Goal: Information Seeking & Learning: Learn about a topic

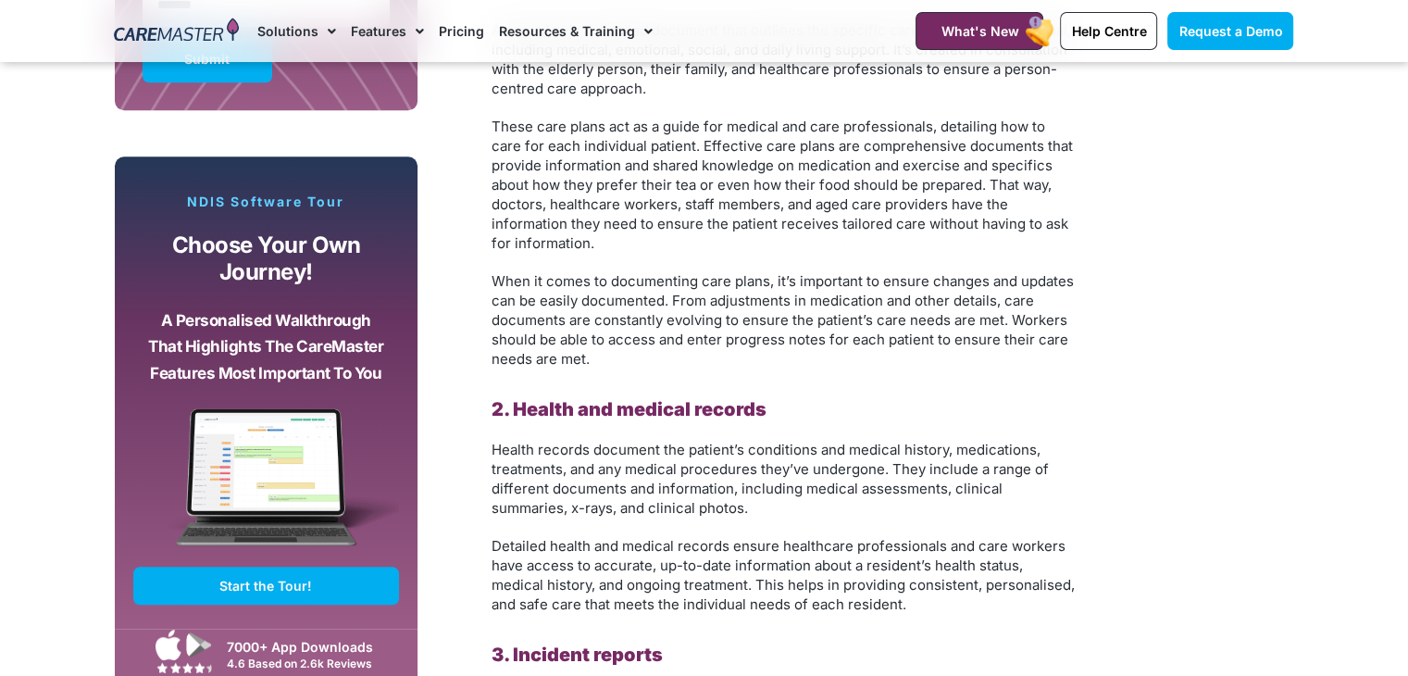
scroll to position [1758, 0]
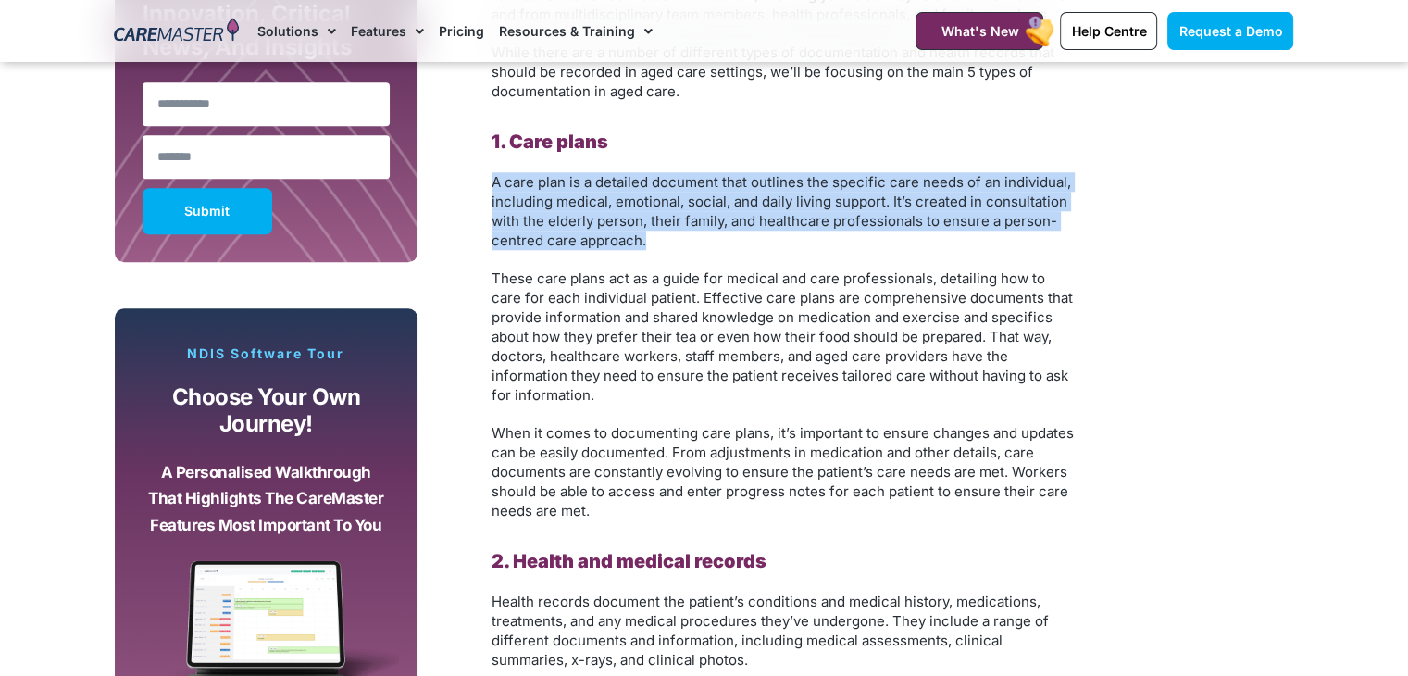
drag, startPoint x: 495, startPoint y: 183, endPoint x: 652, endPoint y: 242, distance: 166.9
click at [652, 242] on p "A care plan is a detailed document that outlines the specific care needs of an …" at bounding box center [782, 211] width 583 height 78
copy span "A care plan is a detailed document that outlines the specific care needs of an …"
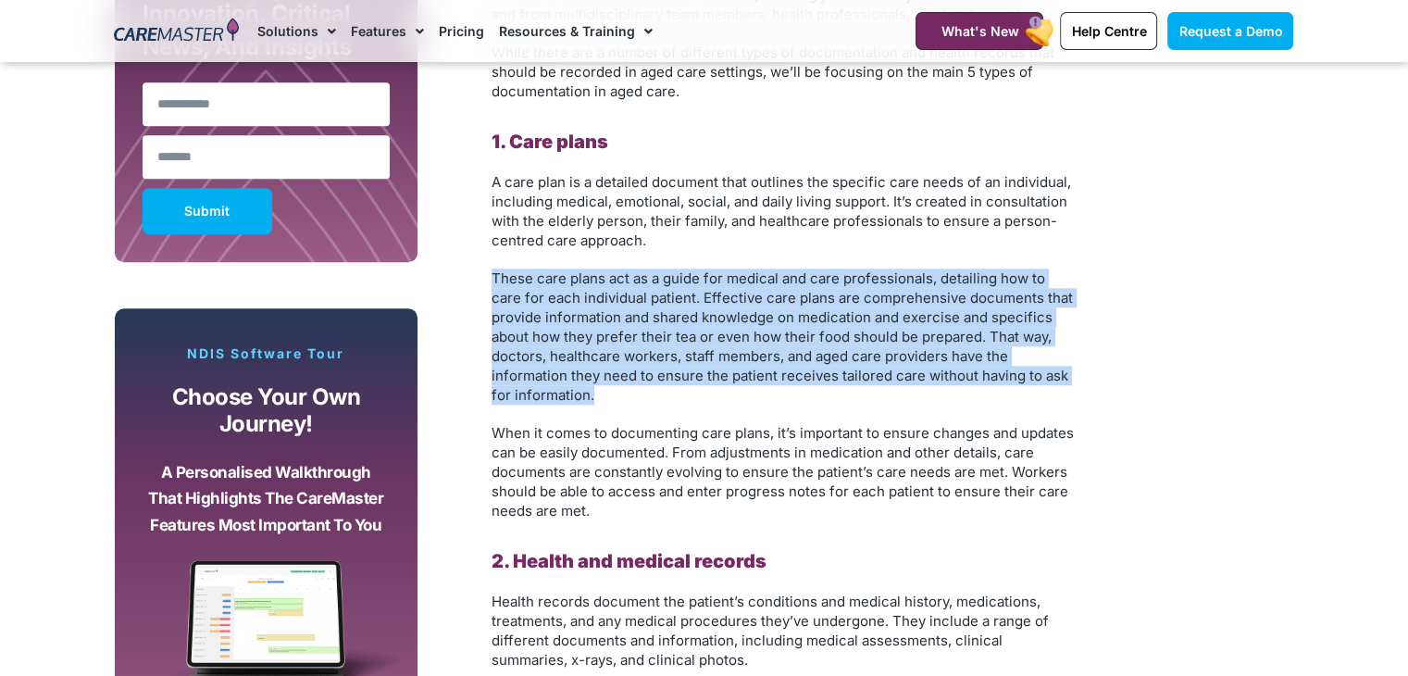
drag, startPoint x: 492, startPoint y: 279, endPoint x: 598, endPoint y: 393, distance: 155.9
click at [598, 393] on p "These care plans act as a guide for medical and care professionals, detailing h…" at bounding box center [782, 336] width 583 height 136
copy span "These care plans act as a guide for medical and care professionals, detailing h…"
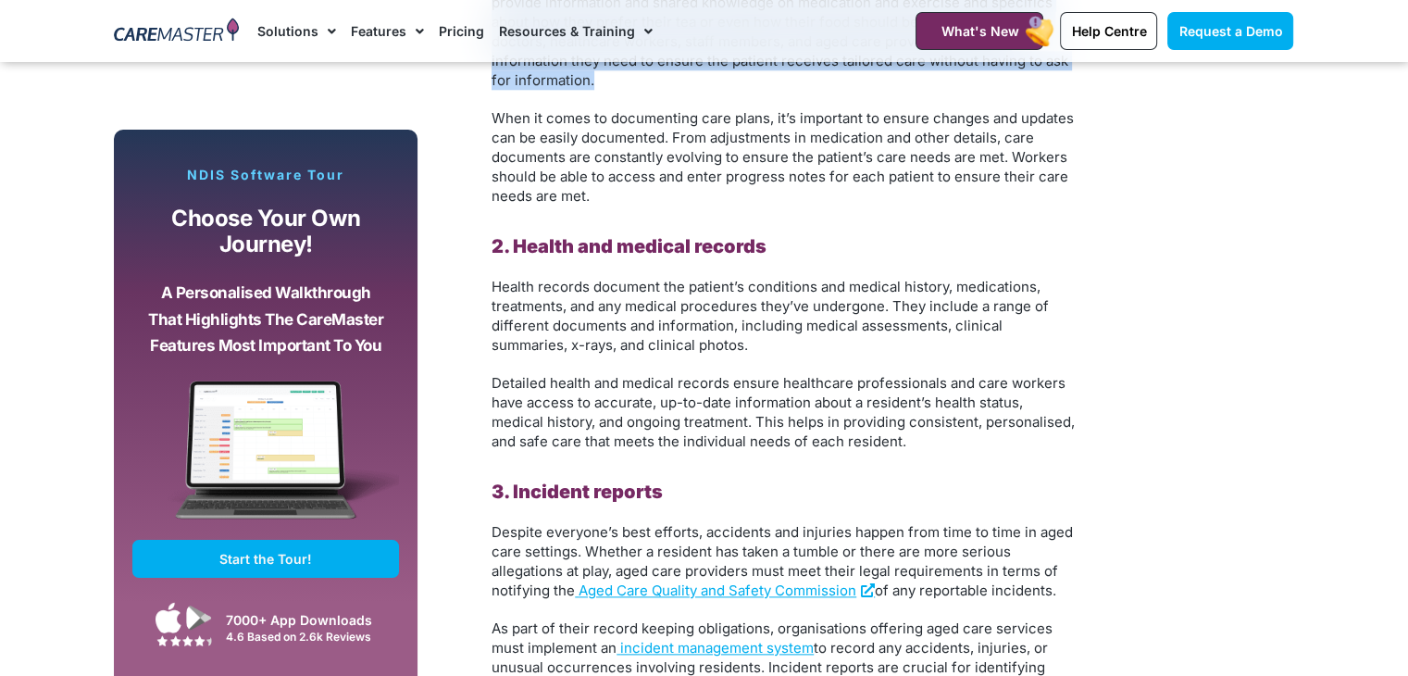
scroll to position [2129, 0]
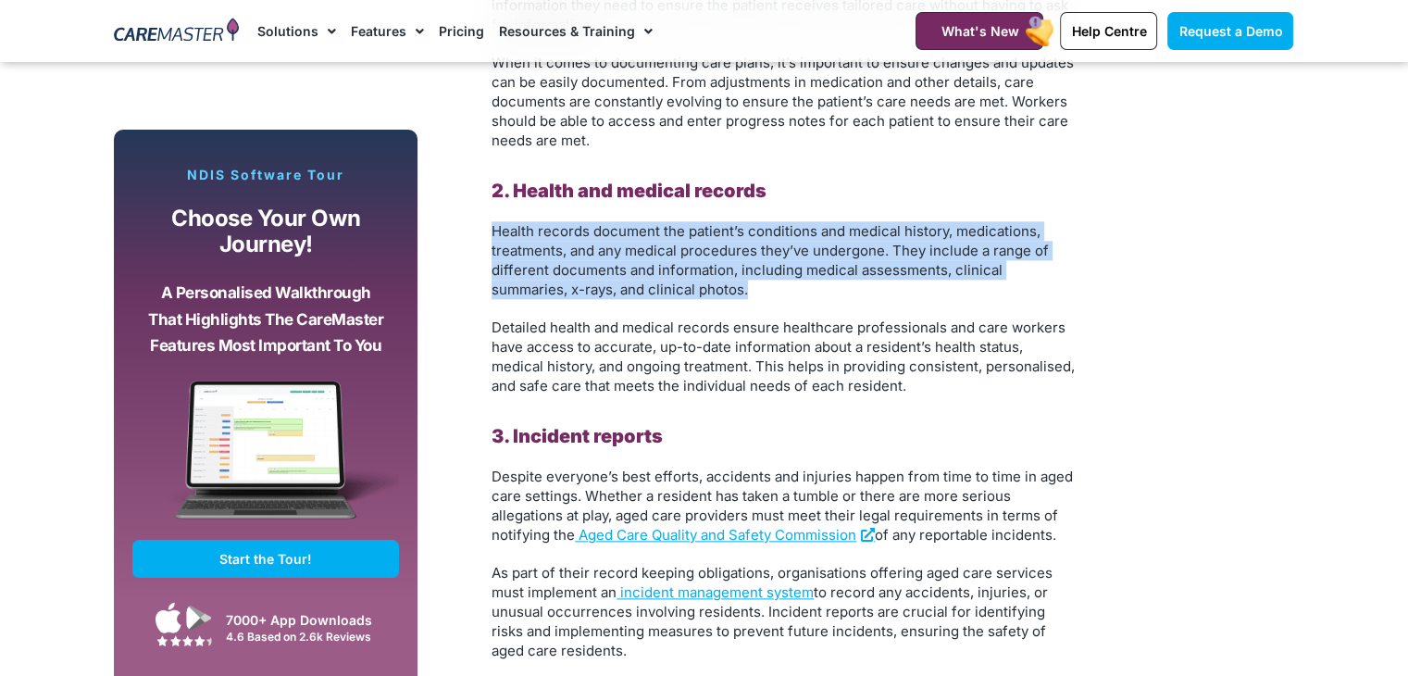
drag, startPoint x: 489, startPoint y: 227, endPoint x: 766, endPoint y: 288, distance: 284.3
click at [766, 288] on div "The Importance of Accurate Documentation in Aged Care: A Guide to the 5 Key Typ…" at bounding box center [783, 667] width 602 height 2469
copy span "Health records document the patient’s conditions and medical history, medicatio…"
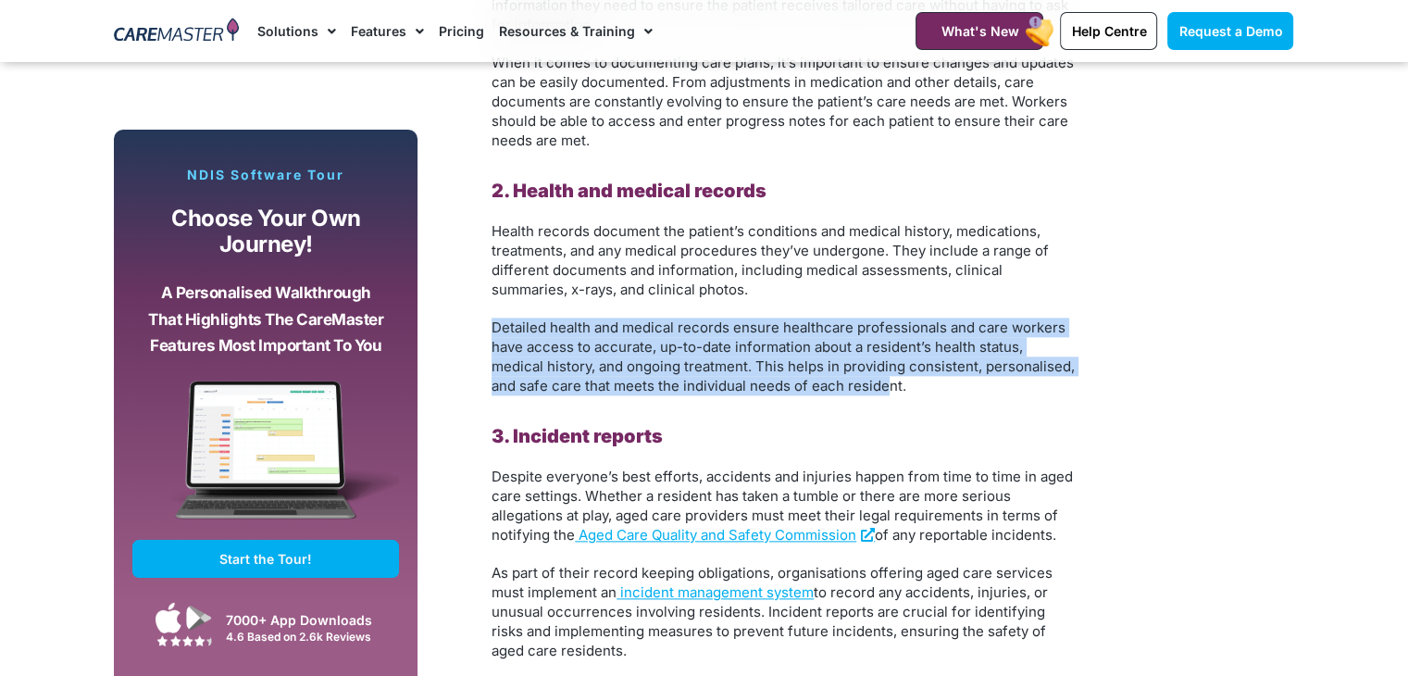
drag, startPoint x: 486, startPoint y: 326, endPoint x: 884, endPoint y: 394, distance: 403.8
click at [884, 394] on div "The Importance of Accurate Documentation in Aged Care: A Guide to the 5 Key Typ…" at bounding box center [760, 667] width 666 height 2488
click at [441, 354] on div "The Importance of Accurate Documentation in Aged Care: A Guide to the 5 Key Typ…" at bounding box center [760, 667] width 666 height 2488
drag, startPoint x: 496, startPoint y: 329, endPoint x: 953, endPoint y: 387, distance: 460.9
click at [953, 387] on p "Detailed health and medical records ensure healthcare professionals and care wo…" at bounding box center [782, 356] width 583 height 78
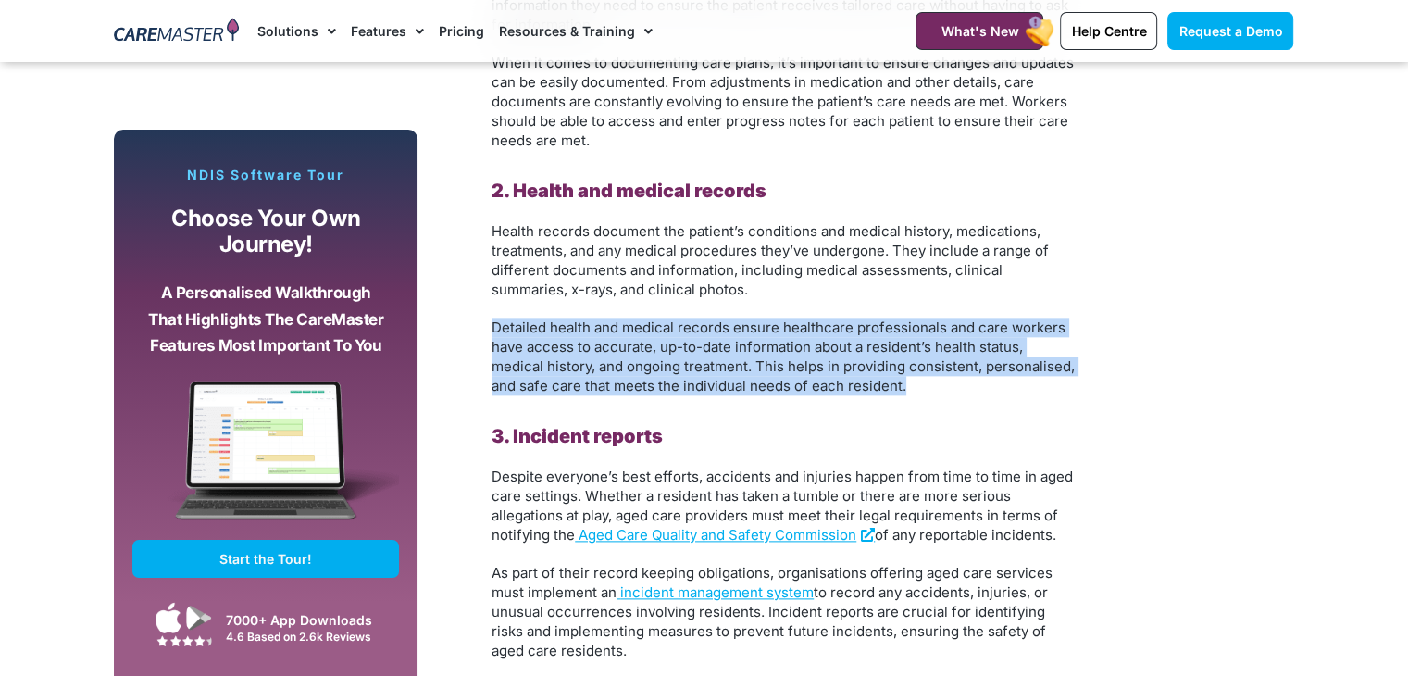
copy span "Detailed health and medical records ensure healthcare professionals and care wo…"
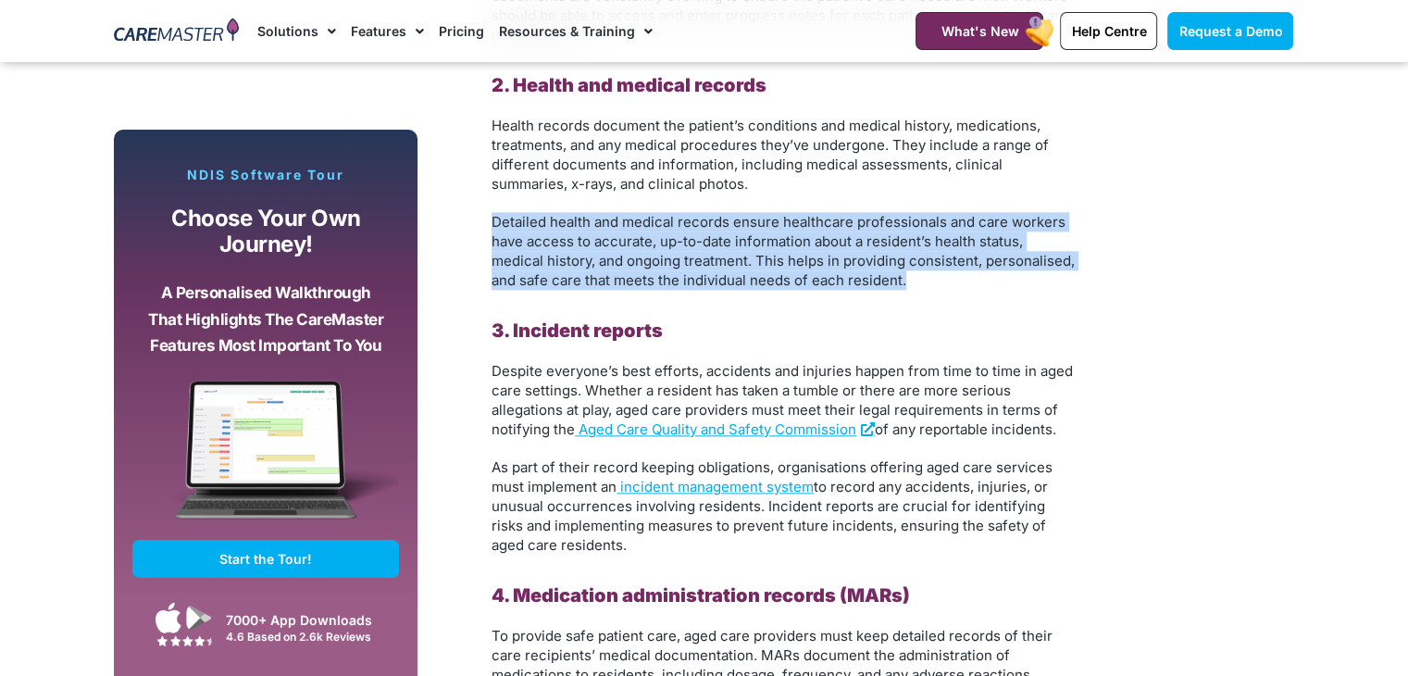
scroll to position [2314, 0]
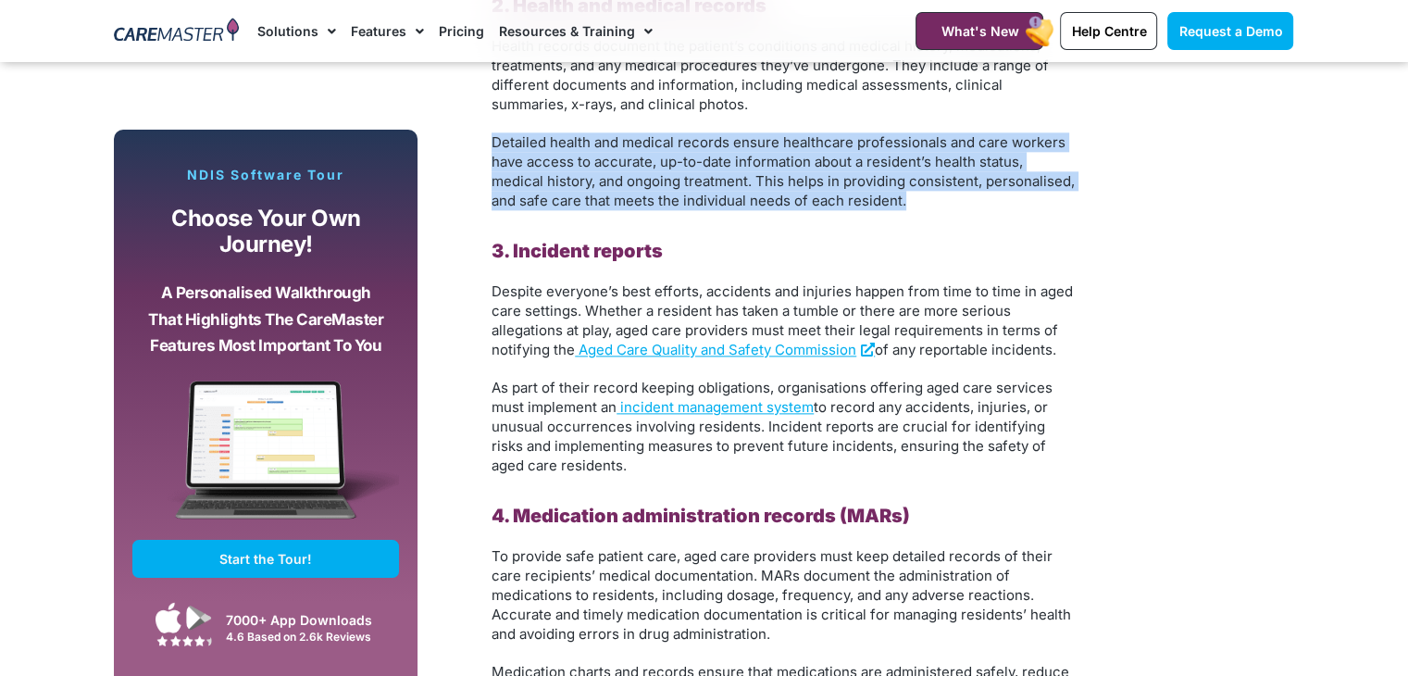
drag, startPoint x: 493, startPoint y: 291, endPoint x: 1080, endPoint y: 349, distance: 589.7
click at [1080, 349] on div "The Importance of Accurate Documentation in Aged Care: A Guide to the 5 Key Typ…" at bounding box center [783, 482] width 602 height 2469
copy p "Despite everyone’s best efforts, accidents and injuries happen from time to tim…"
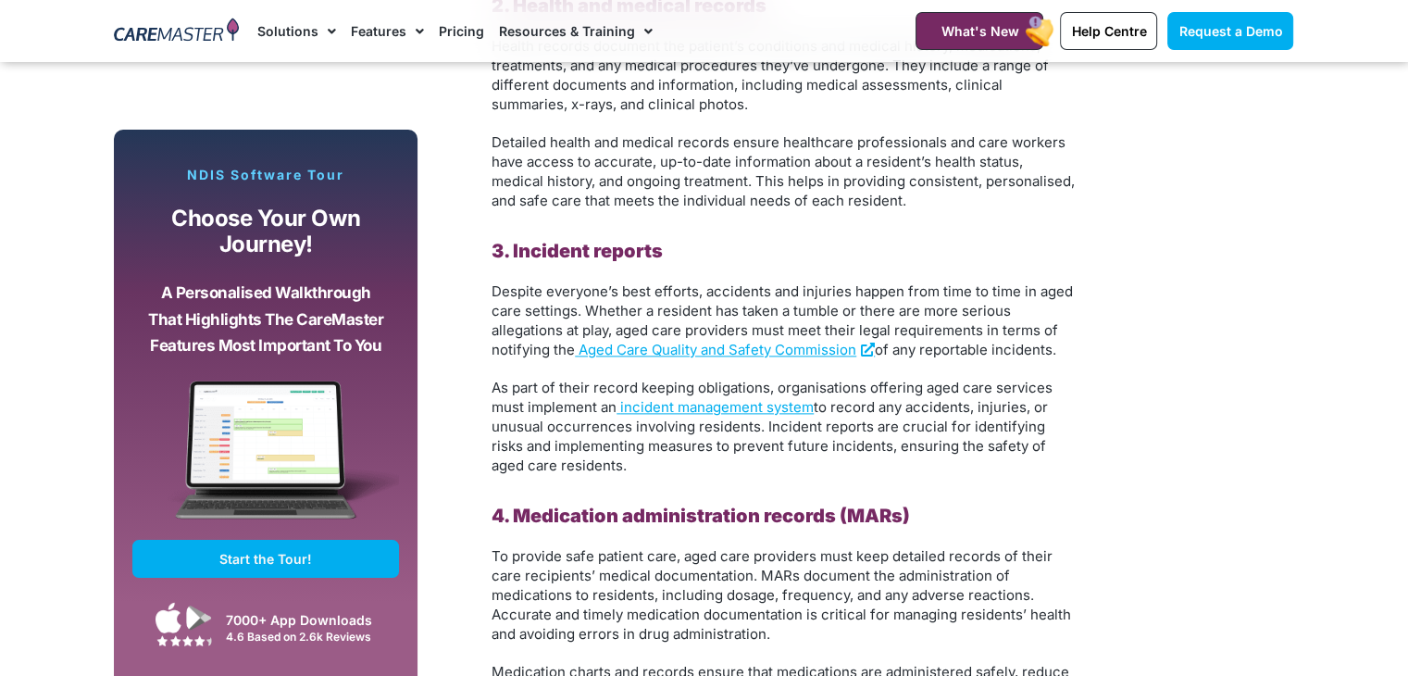
click at [462, 438] on div "The Importance of Accurate Documentation in Aged Care: A Guide to the 5 Key Typ…" at bounding box center [760, 482] width 666 height 2488
drag, startPoint x: 492, startPoint y: 383, endPoint x: 636, endPoint y: 466, distance: 165.4
click at [636, 466] on p "As part of their record keeping obligations, organisations offering aged care s…" at bounding box center [782, 426] width 583 height 97
copy p "As part of their record keeping obligations, organisations offering aged care s…"
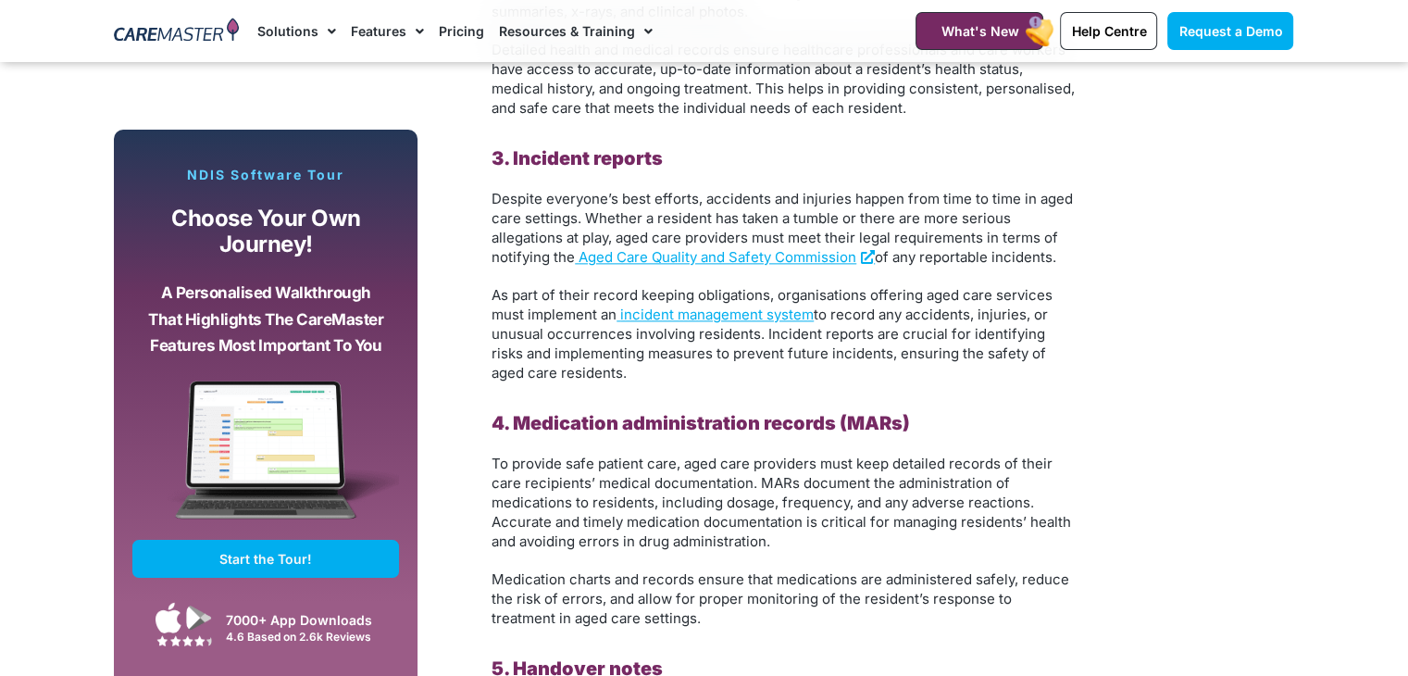
scroll to position [2591, 0]
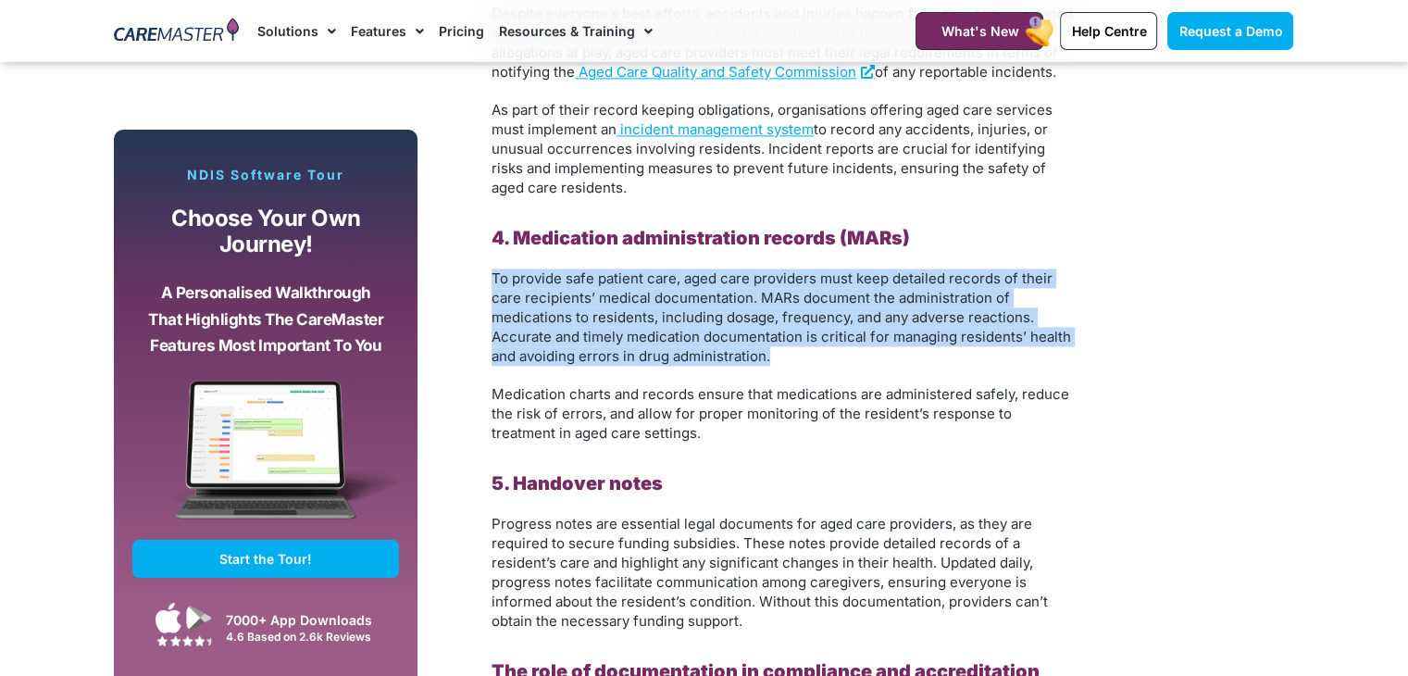
drag, startPoint x: 492, startPoint y: 279, endPoint x: 789, endPoint y: 362, distance: 307.7
click at [789, 362] on p "To provide safe patient care, aged care providers must keep detailed records of…" at bounding box center [782, 316] width 583 height 97
copy span "To provide safe patient care, aged care providers must keep detailed records of…"
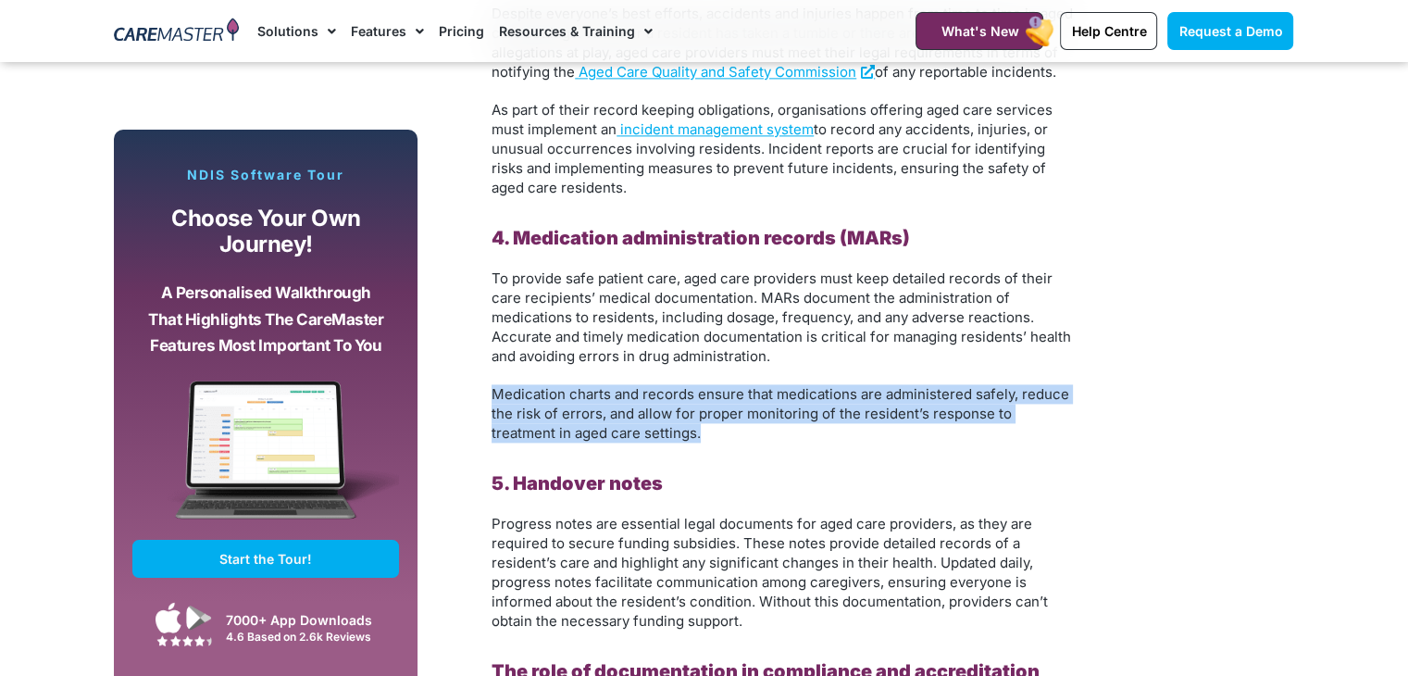
drag, startPoint x: 491, startPoint y: 392, endPoint x: 711, endPoint y: 436, distance: 224.5
click at [711, 436] on p "Medication charts and records ensure that medications are administered safely, …" at bounding box center [782, 413] width 583 height 58
copy span "Medication charts and records ensure that medications are administered safely, …"
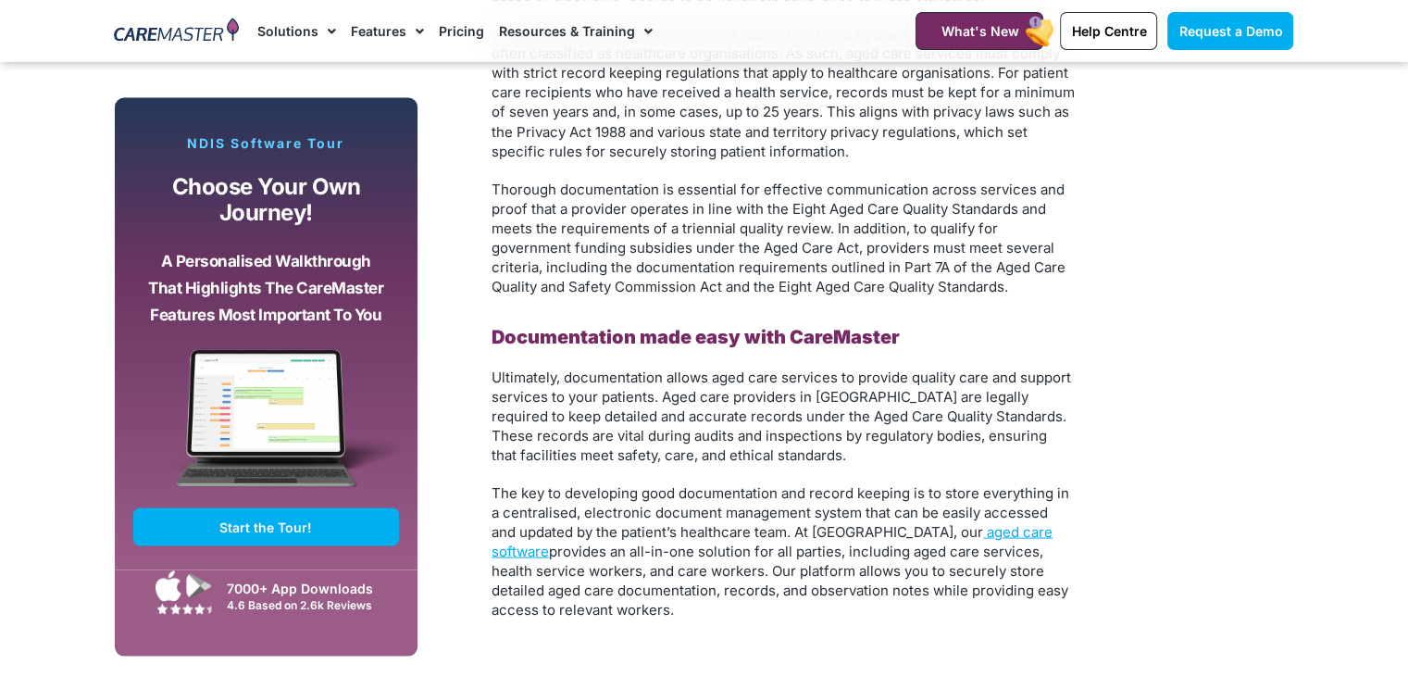
scroll to position [3239, 0]
